Goal: Task Accomplishment & Management: Manage account settings

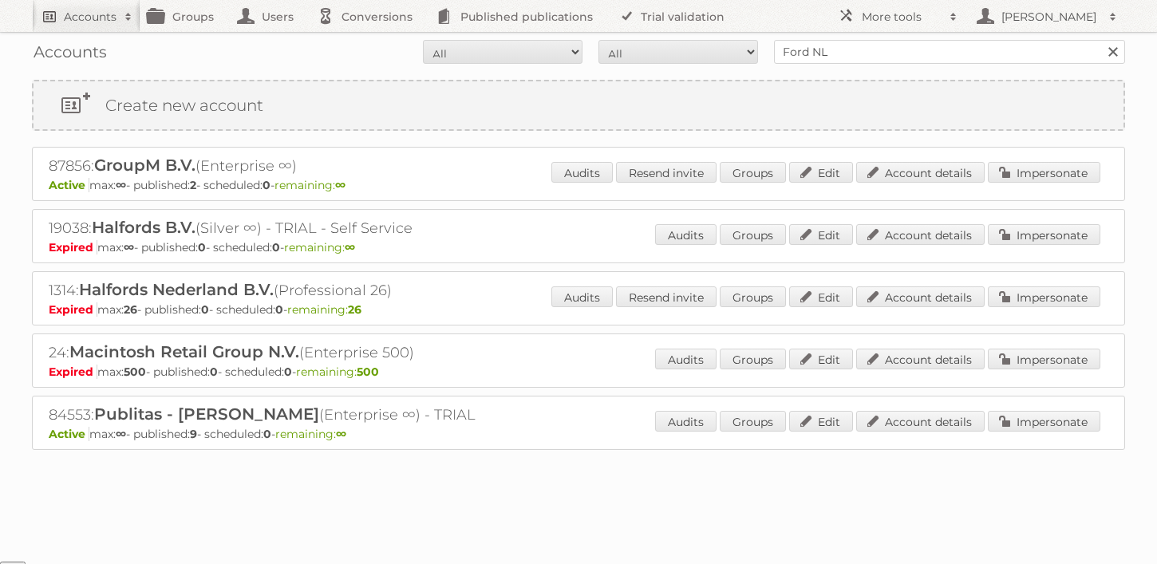
click at [96, 14] on h2 "Accounts" at bounding box center [90, 17] width 53 height 16
type input"] "Sligro"
click at [368, 41] on input "Search" at bounding box center [380, 53] width 24 height 24
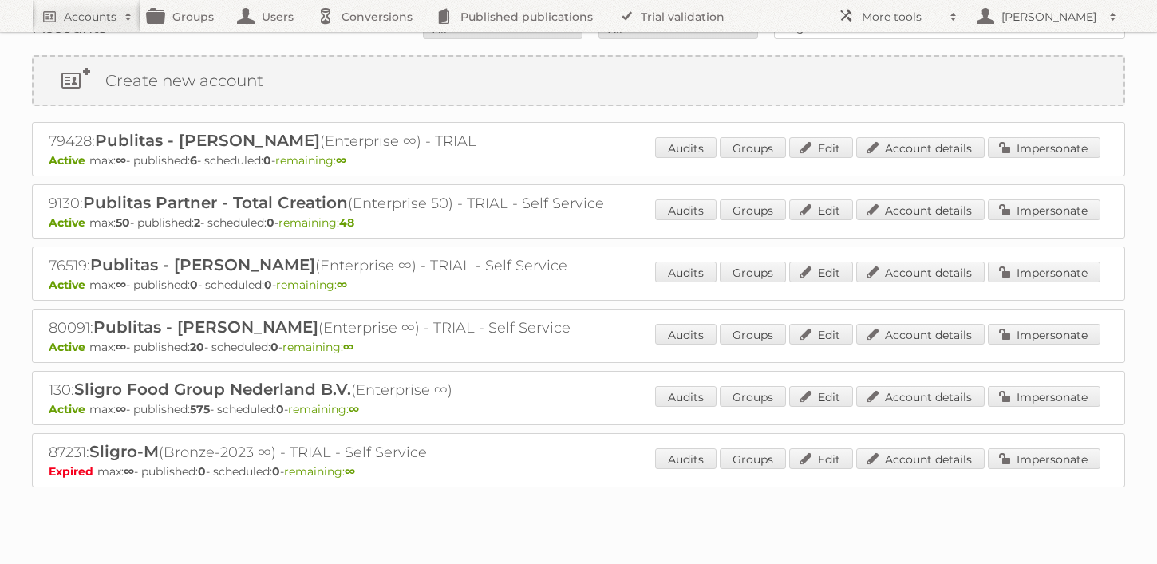
scroll to position [26, 0]
click at [897, 391] on link "Account details" at bounding box center [920, 395] width 128 height 21
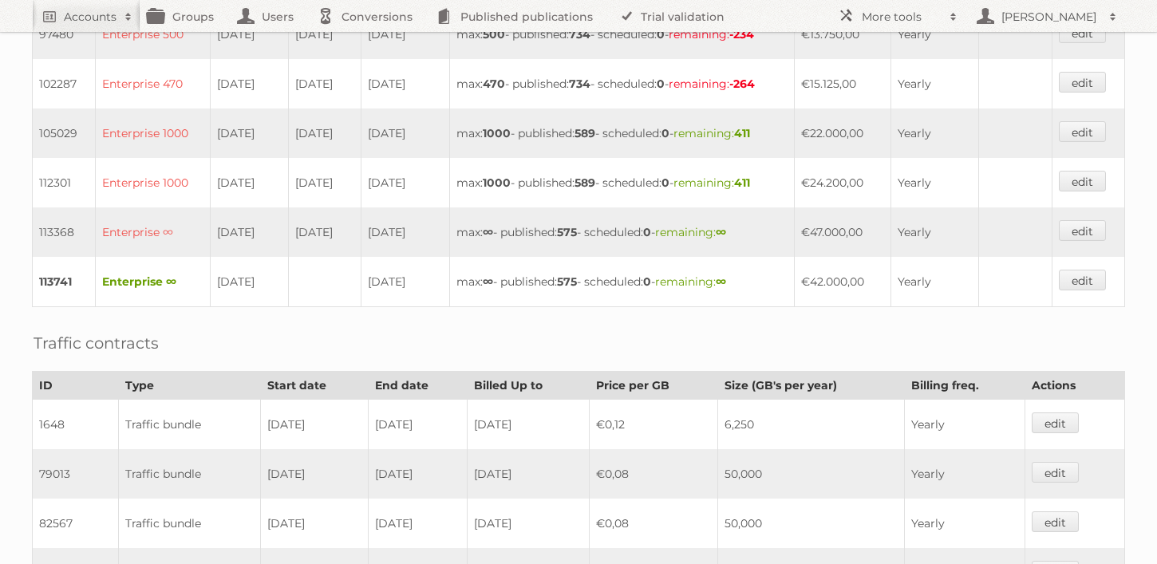
scroll to position [759, 0]
